Goal: Ask a question: Seek information or help from site administrators or community

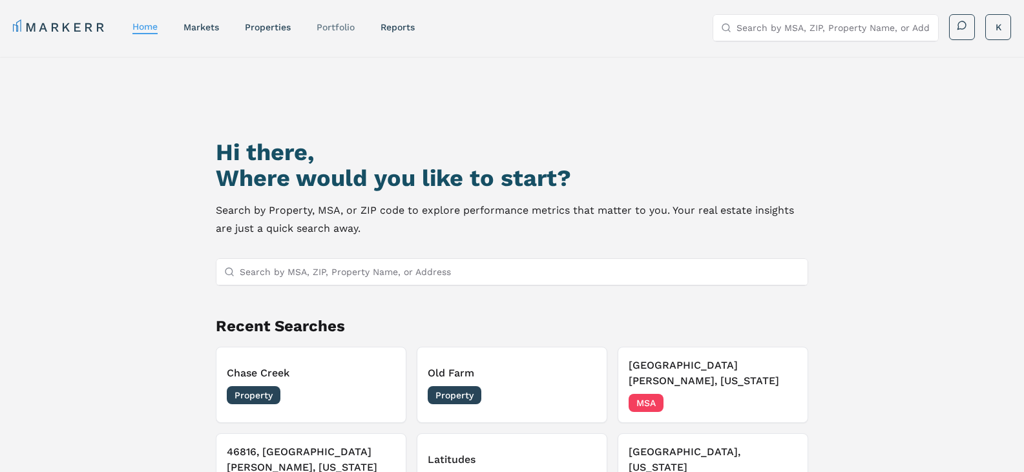
click at [340, 26] on link "Portfolio" at bounding box center [336, 27] width 38 height 10
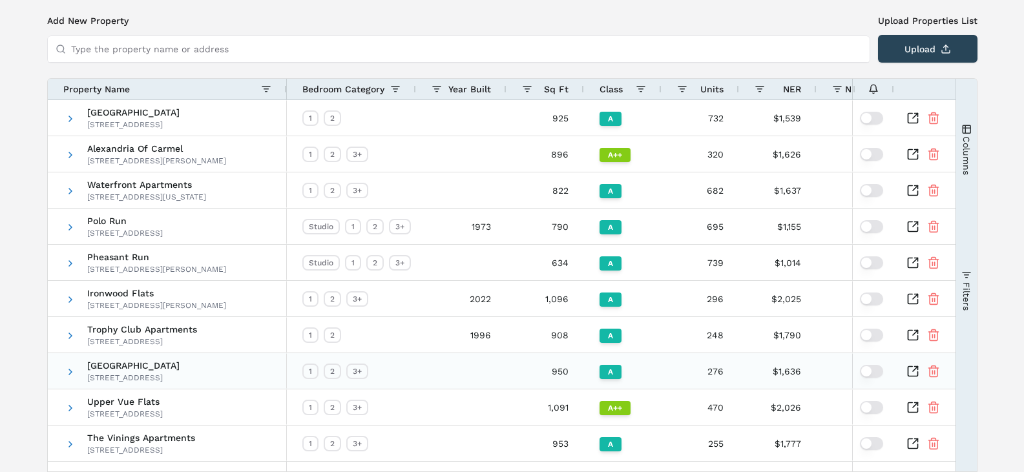
scroll to position [129, 0]
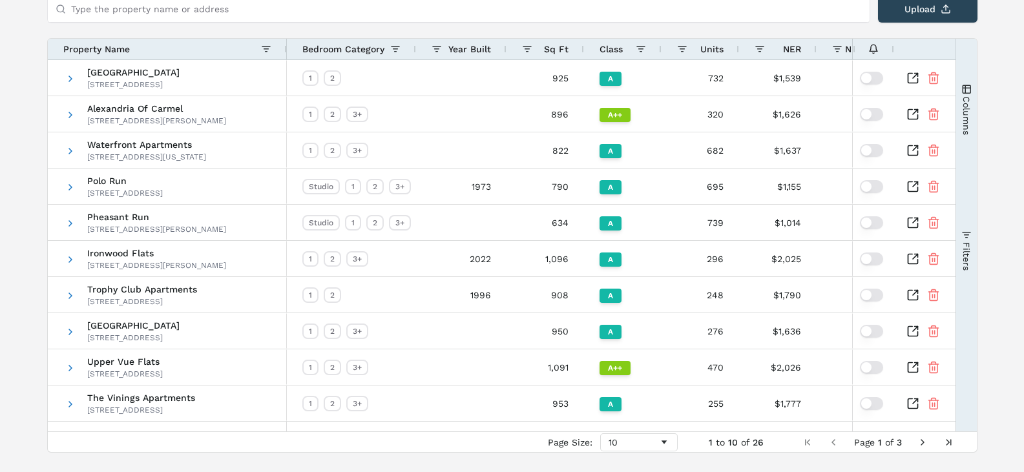
click at [921, 442] on span "Next Page" at bounding box center [923, 443] width 10 height 10
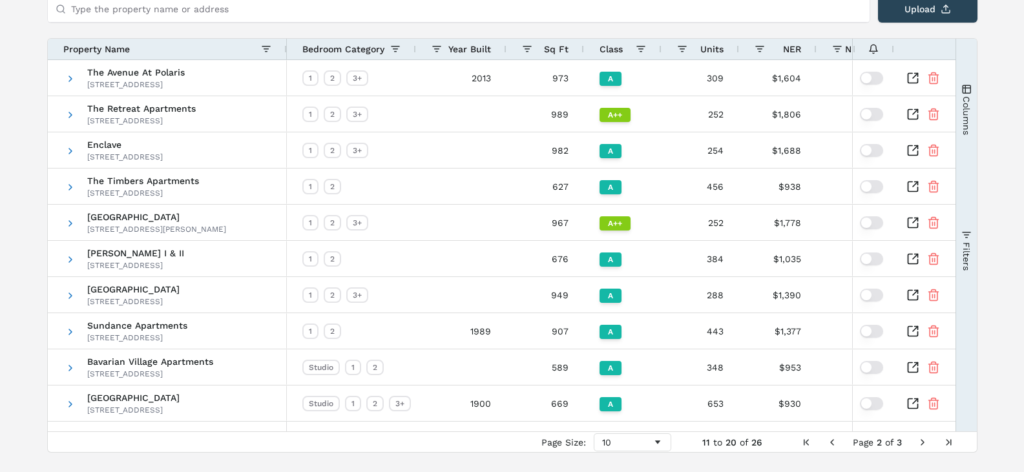
click at [922, 441] on span "Next Page" at bounding box center [923, 443] width 10 height 10
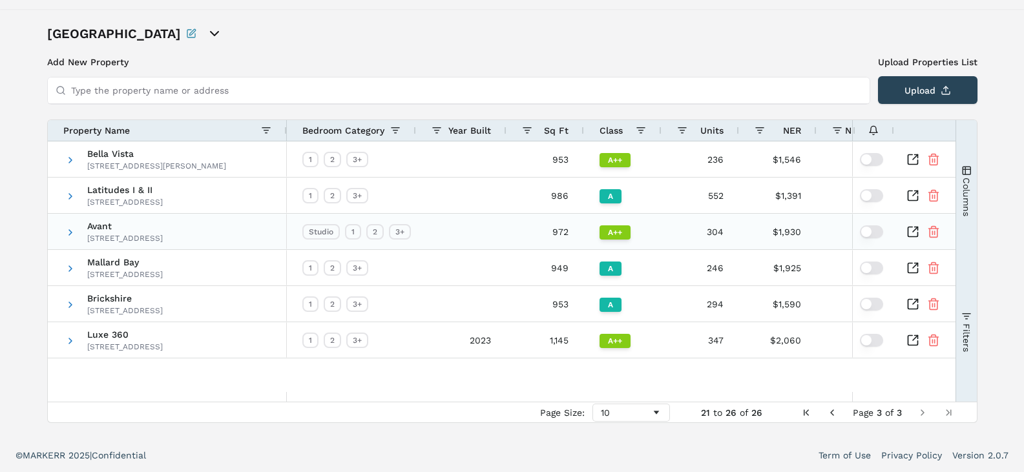
click at [913, 232] on icon "Inspect Comparable" at bounding box center [915, 229] width 5 height 5
click at [831, 410] on span "Previous Page" at bounding box center [832, 413] width 10 height 10
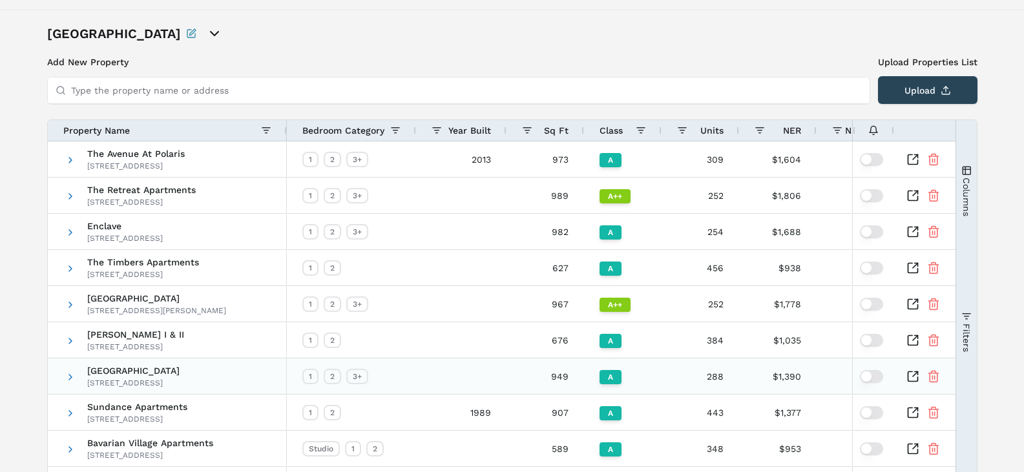
click at [914, 376] on icon "Inspect Comparable" at bounding box center [915, 374] width 5 height 5
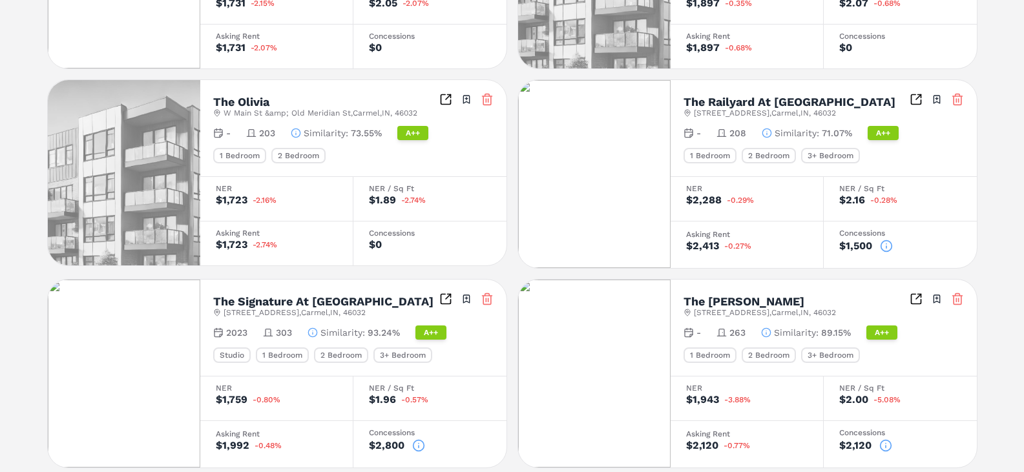
scroll to position [582, 0]
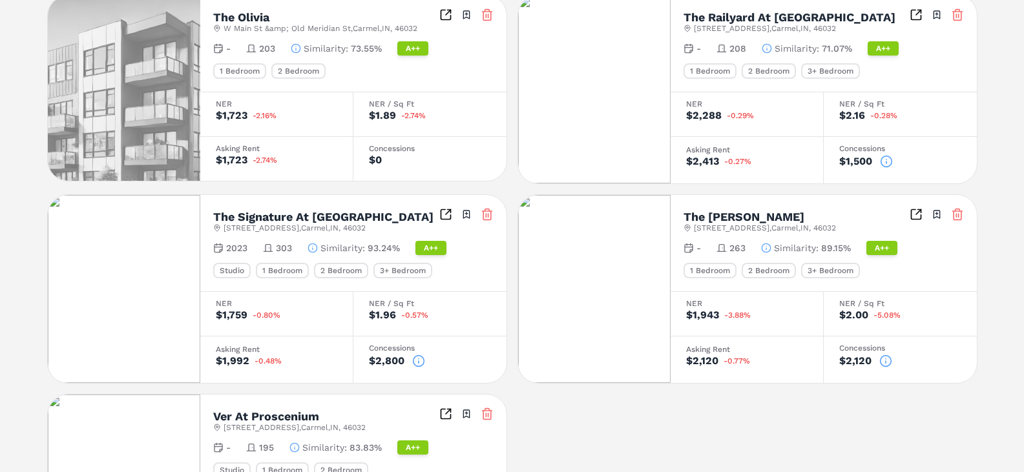
click at [419, 360] on icon at bounding box center [418, 361] width 13 height 13
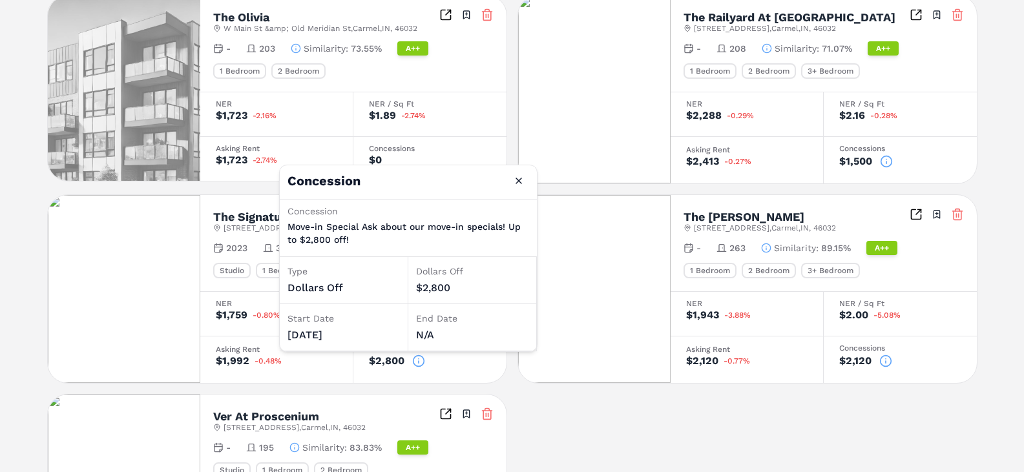
click at [885, 358] on icon at bounding box center [886, 361] width 13 height 13
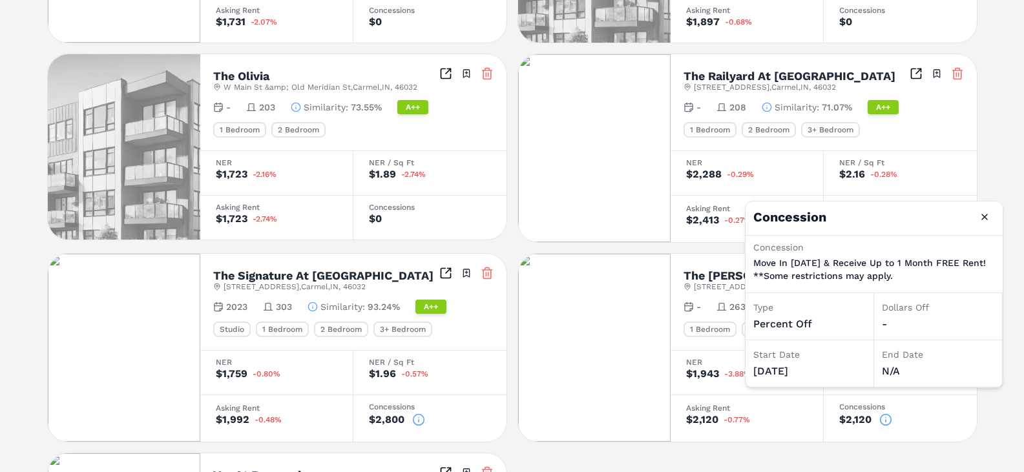
scroll to position [545, 0]
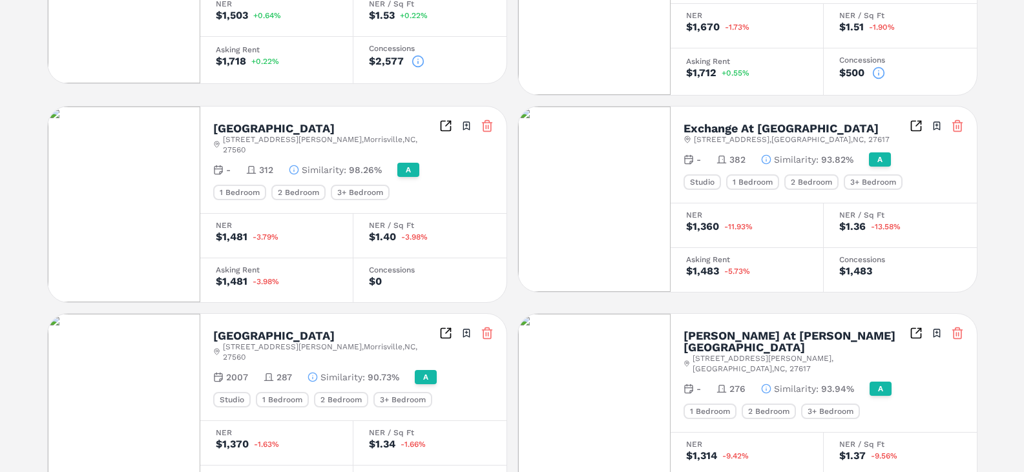
scroll to position [582, 0]
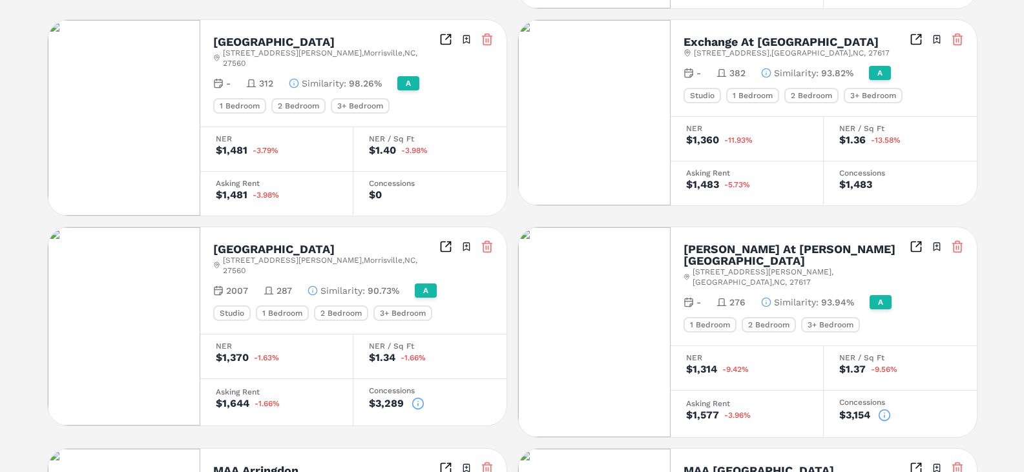
click at [416, 397] on icon at bounding box center [418, 403] width 13 height 13
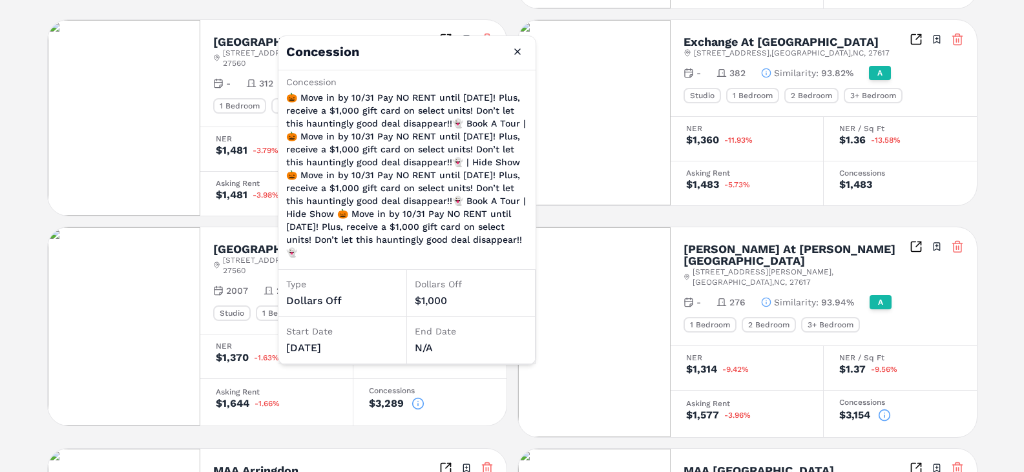
click at [885, 409] on icon at bounding box center [884, 415] width 13 height 13
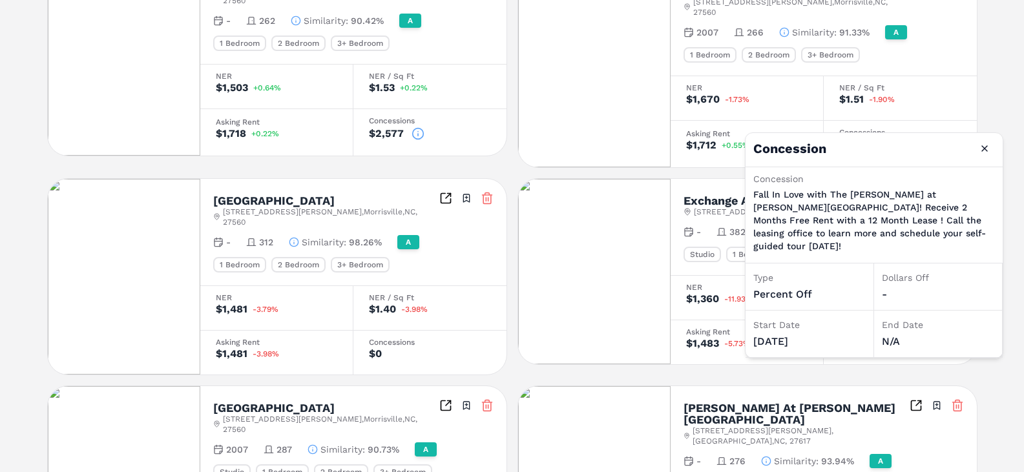
scroll to position [422, 0]
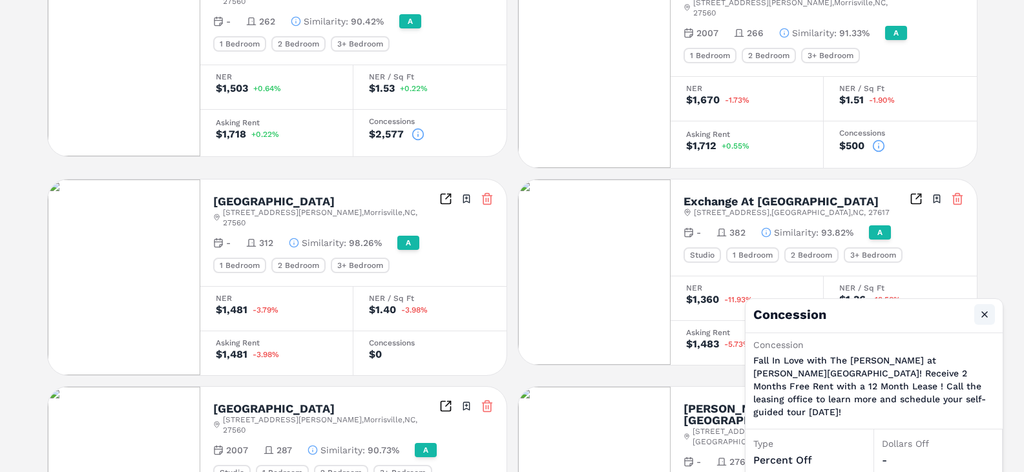
click at [994, 313] on button "Close" at bounding box center [985, 314] width 21 height 21
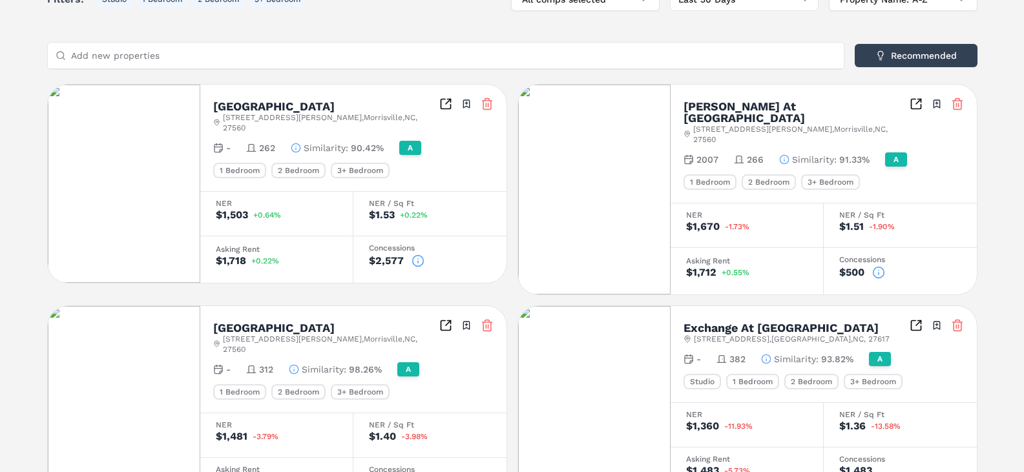
scroll to position [293, 0]
